Goal: Information Seeking & Learning: Learn about a topic

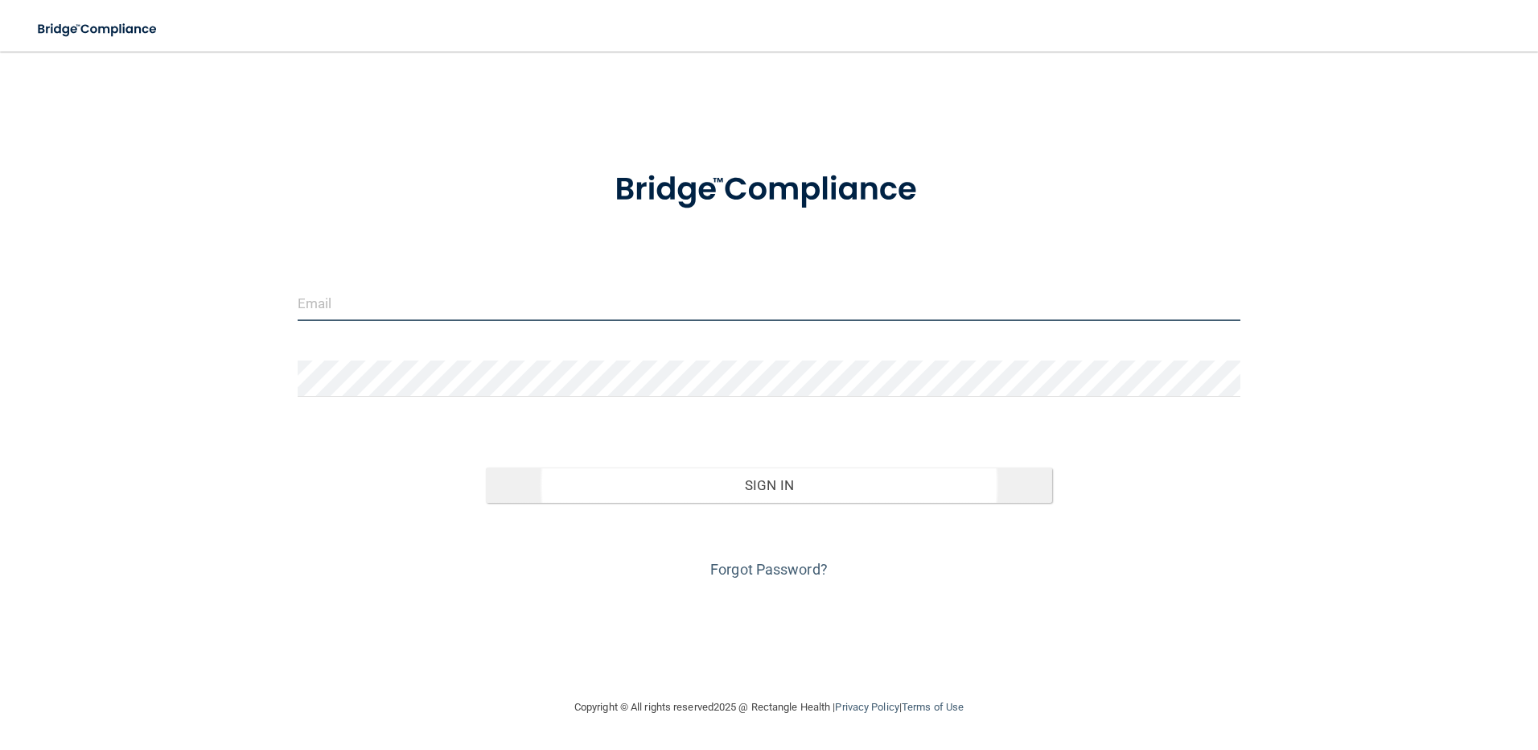
type input "[EMAIL_ADDRESS][DOMAIN_NAME]"
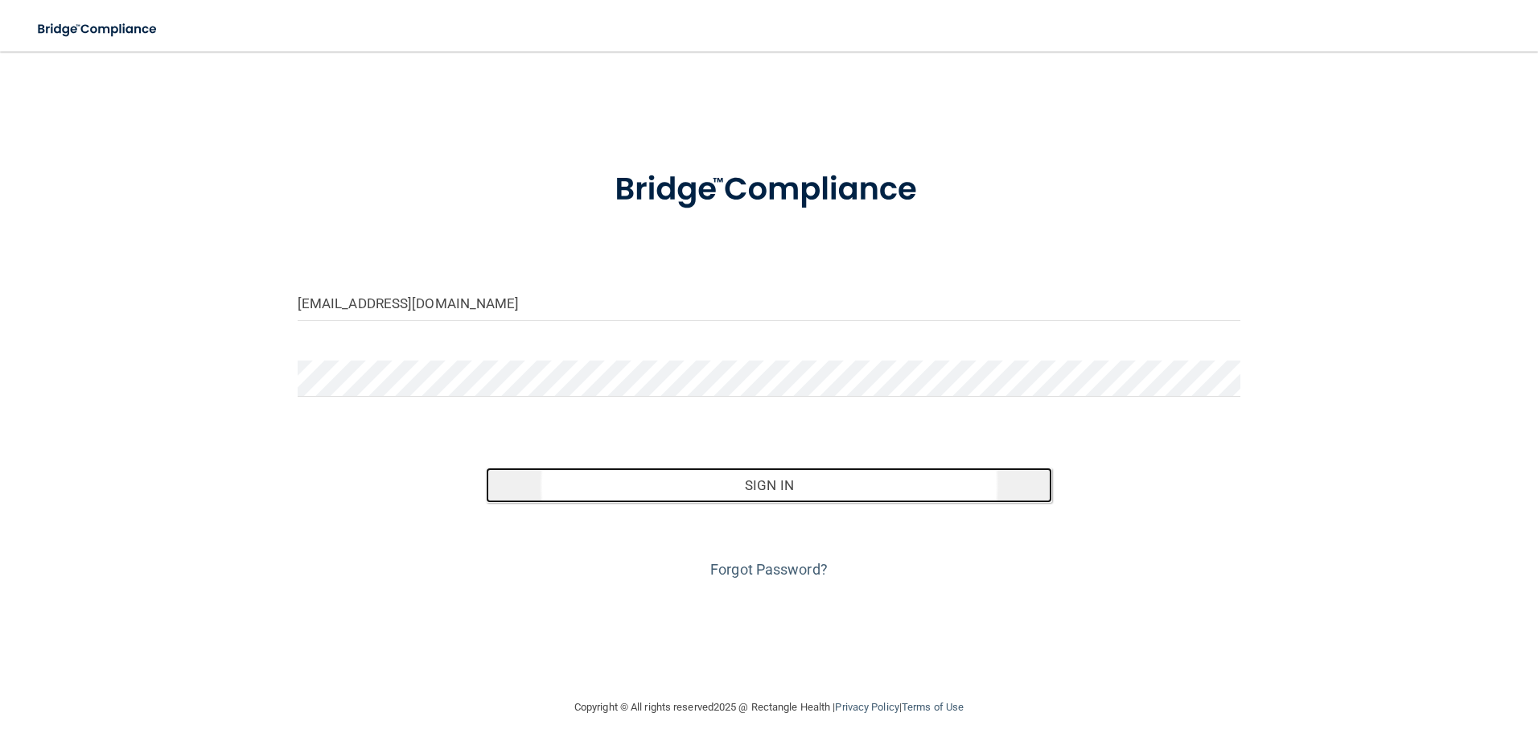
click at [780, 489] on button "Sign In" at bounding box center [769, 484] width 566 height 35
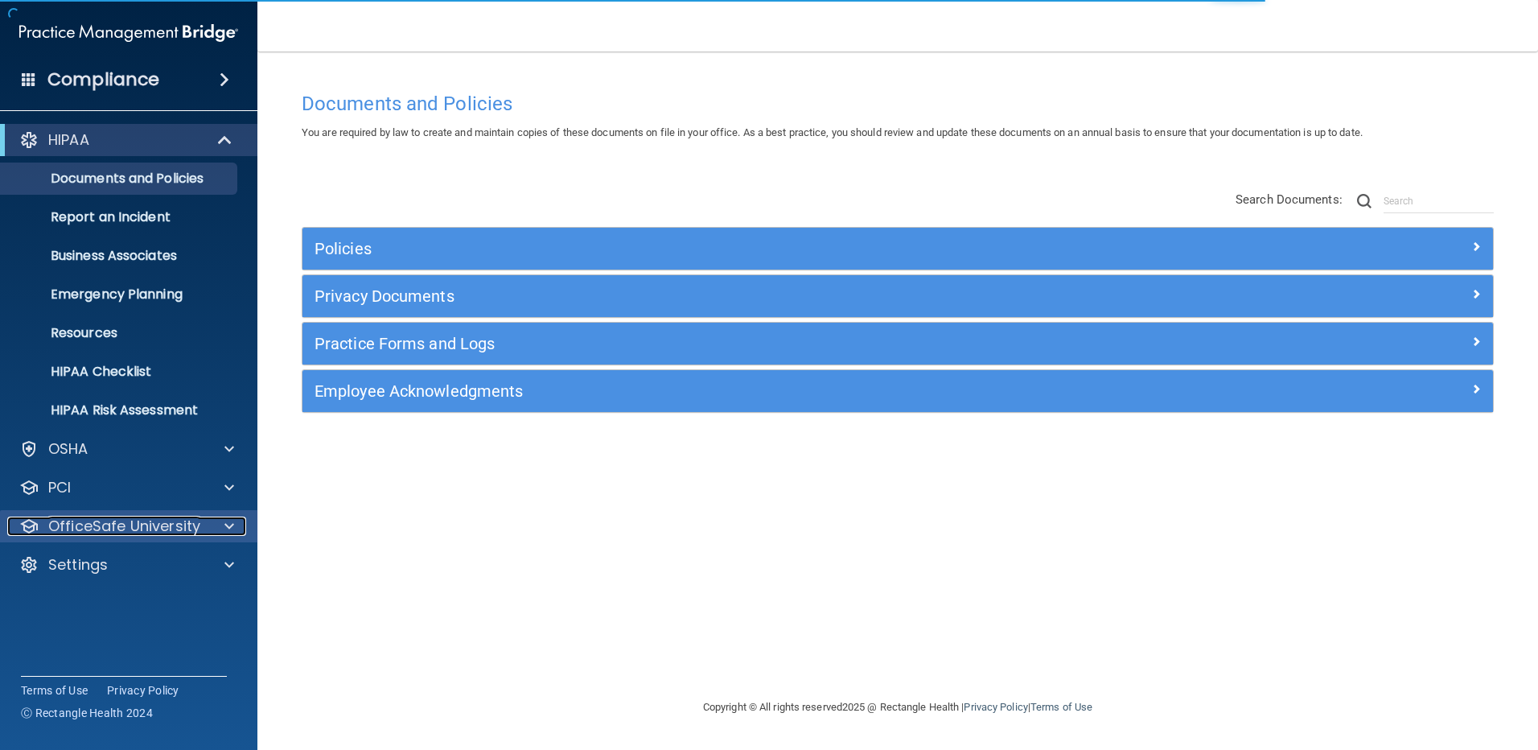
click at [137, 524] on p "OfficeSafe University" at bounding box center [124, 526] width 152 height 19
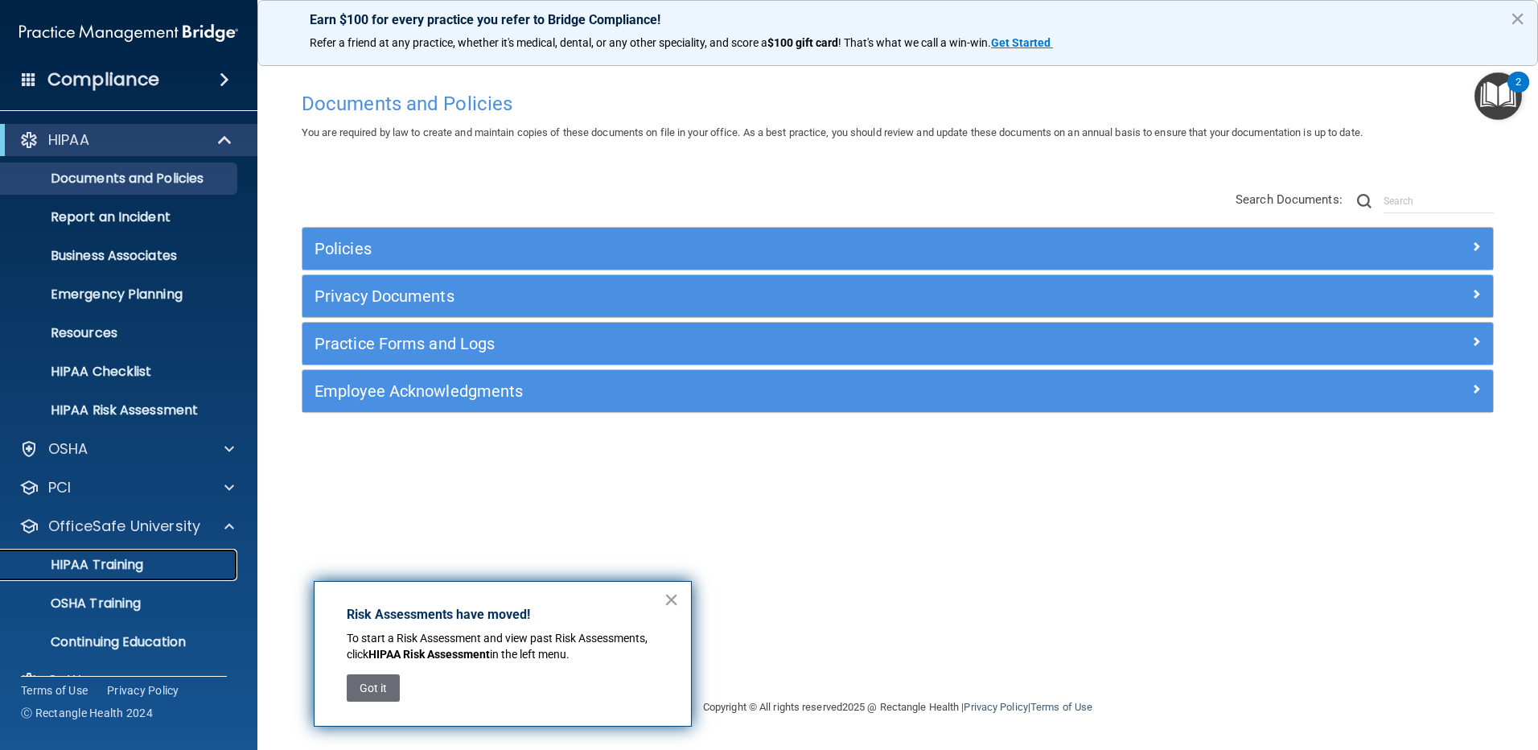
click at [135, 558] on p "HIPAA Training" at bounding box center [76, 565] width 133 height 16
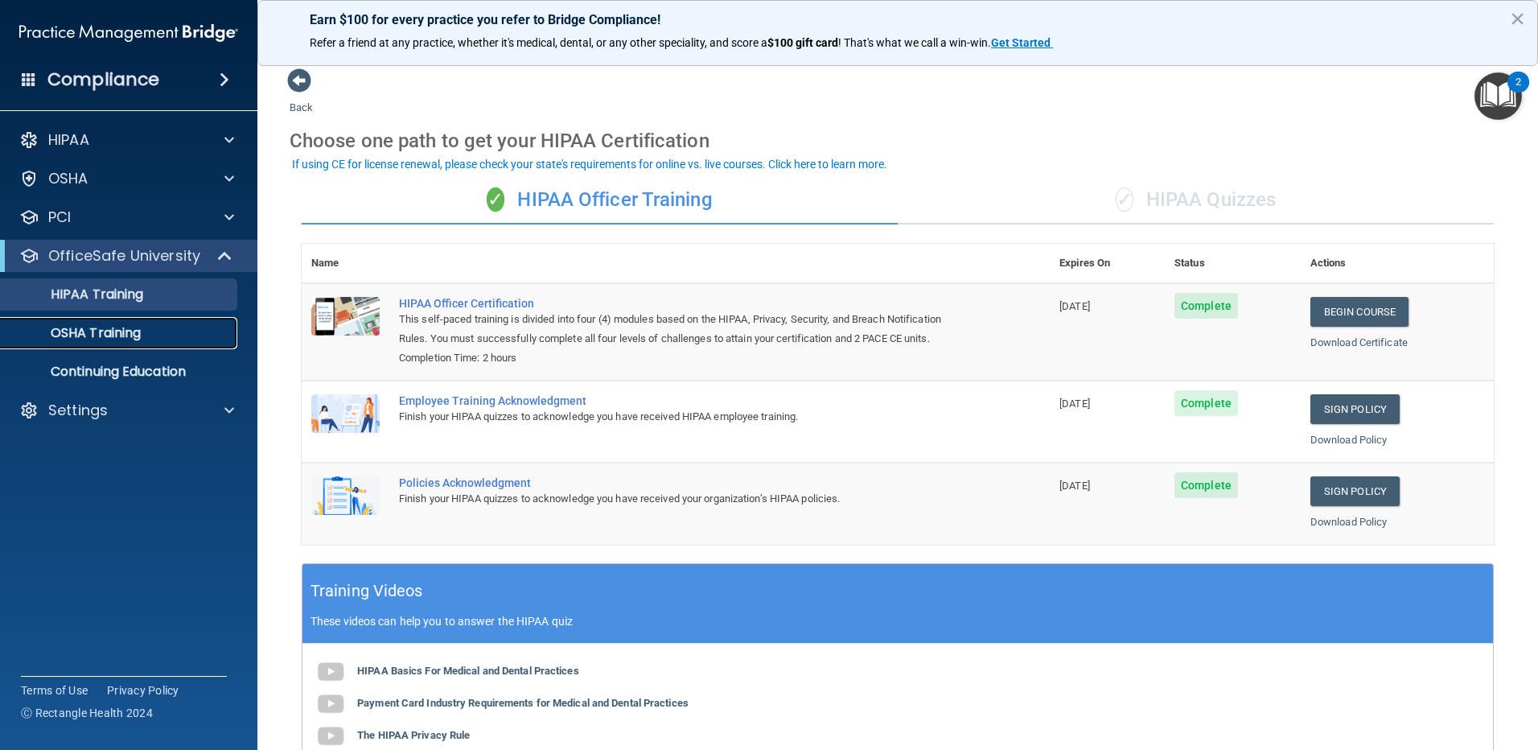
click at [119, 331] on p "OSHA Training" at bounding box center [75, 333] width 130 height 16
